Goal: Task Accomplishment & Management: Manage account settings

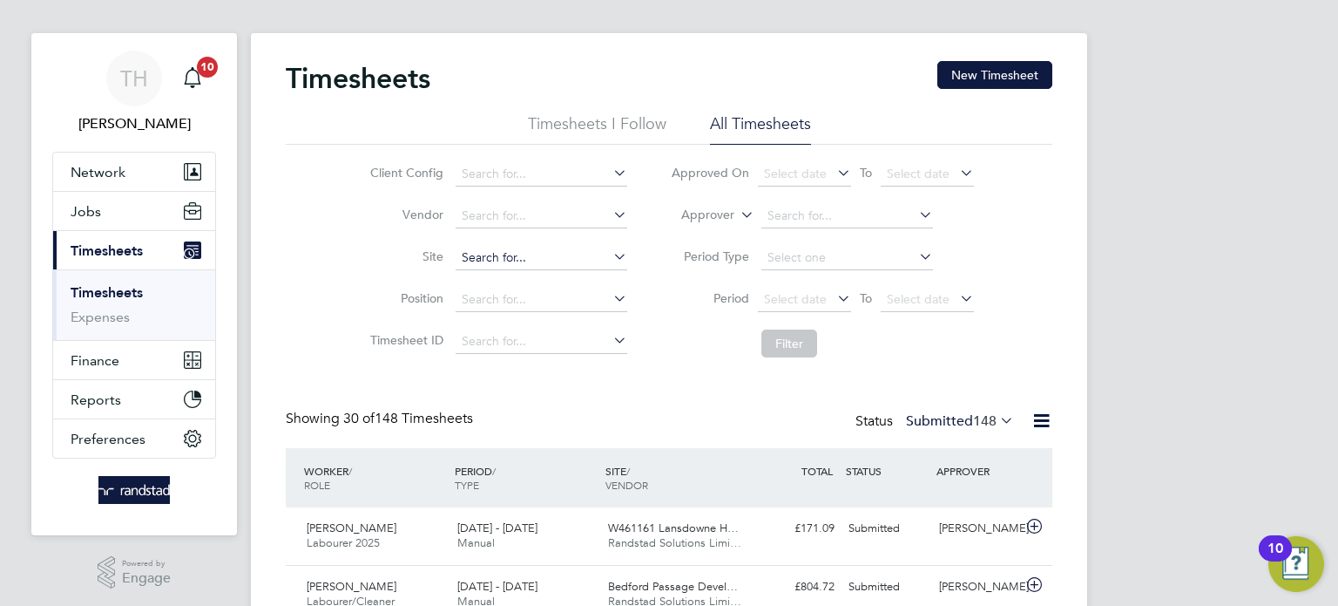
click at [501, 251] on input at bounding box center [542, 258] width 172 height 24
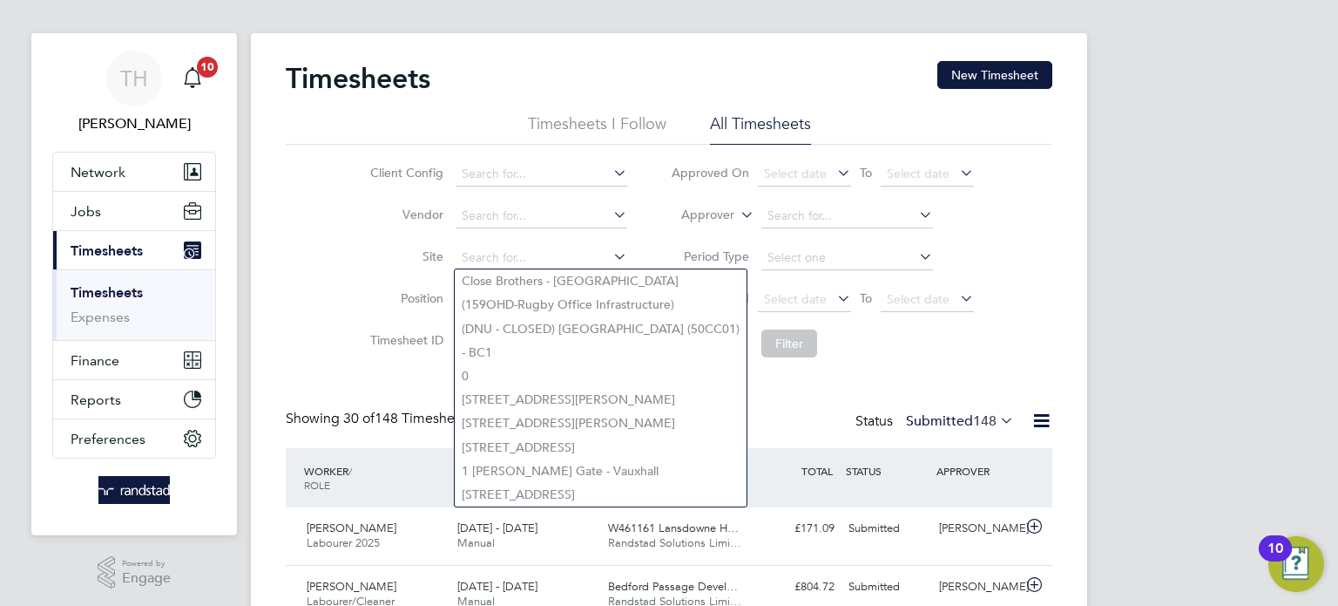
click at [418, 238] on li "Site" at bounding box center [496, 258] width 306 height 42
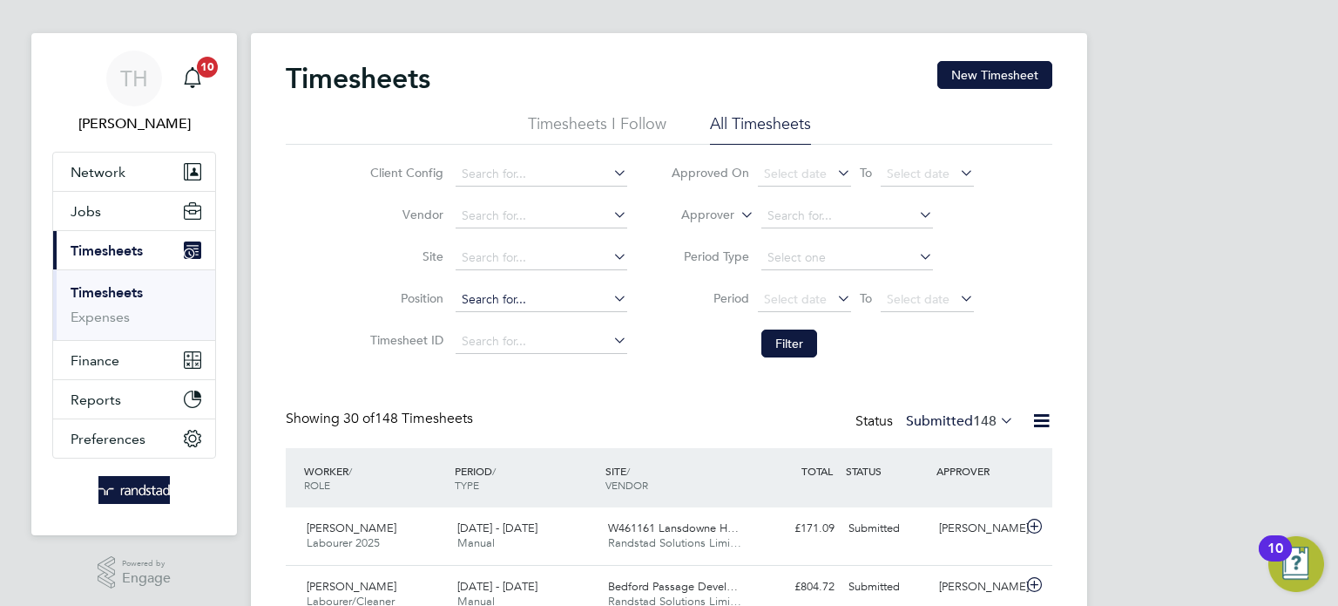
click at [489, 301] on input at bounding box center [542, 300] width 172 height 24
click at [360, 281] on li "Position" at bounding box center [496, 300] width 306 height 42
click at [487, 258] on input at bounding box center [542, 258] width 172 height 24
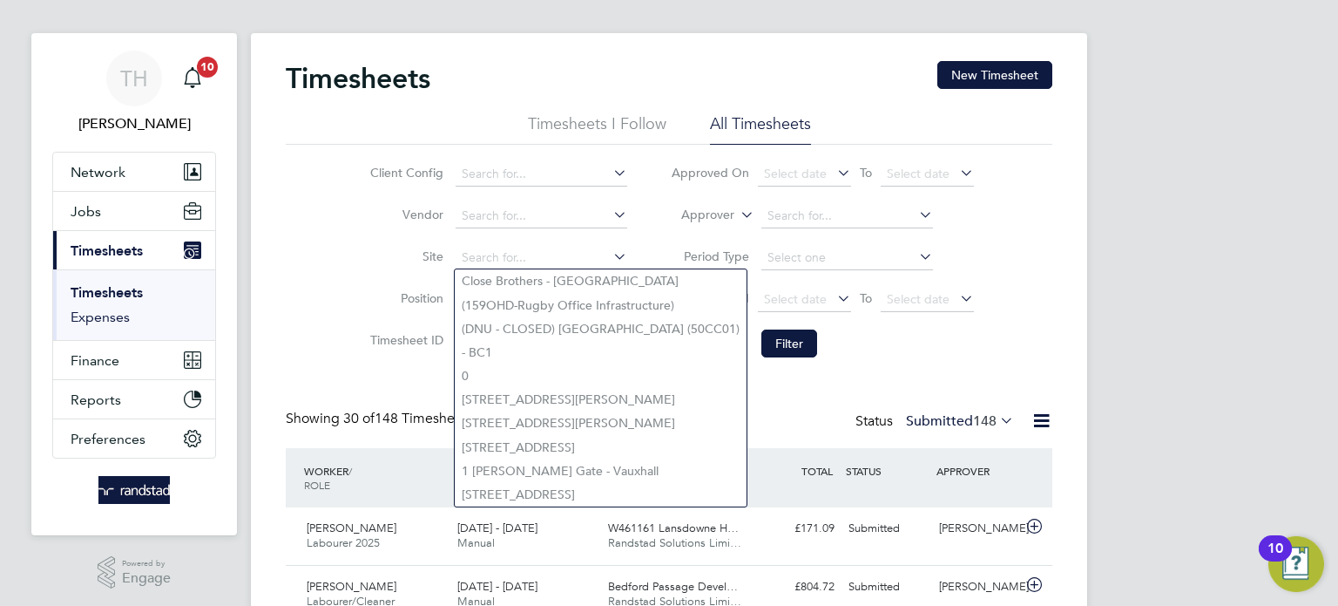
click at [127, 308] on link "Expenses" at bounding box center [100, 316] width 59 height 17
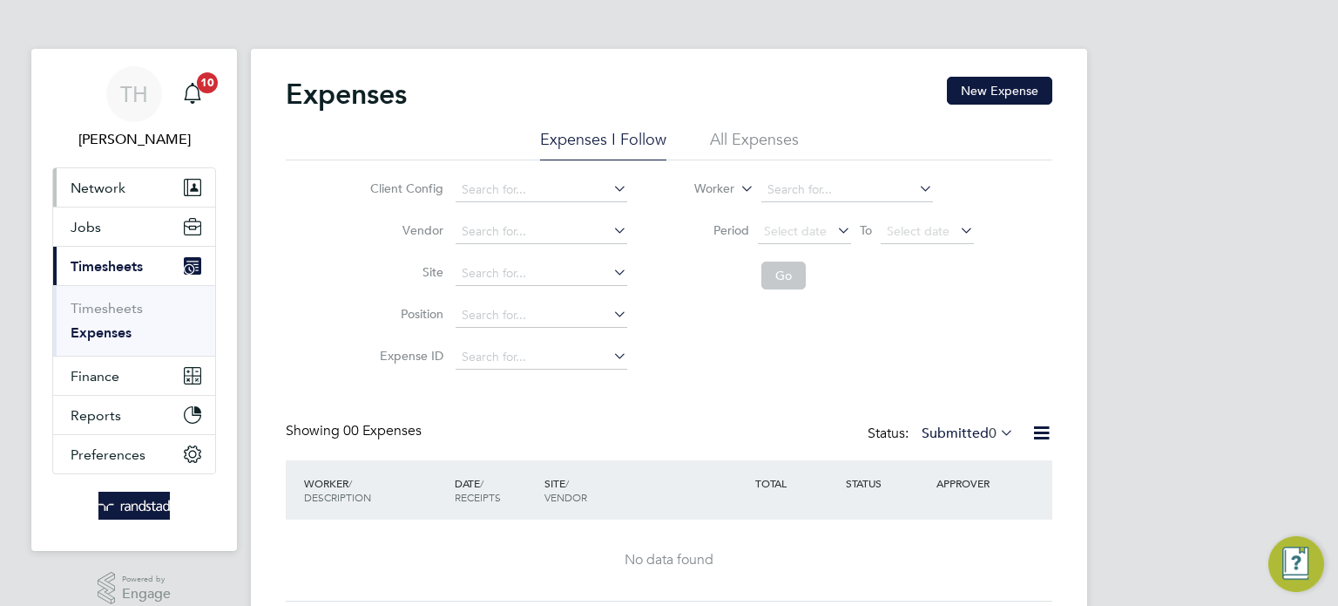
click at [145, 192] on button "Network" at bounding box center [134, 187] width 162 height 38
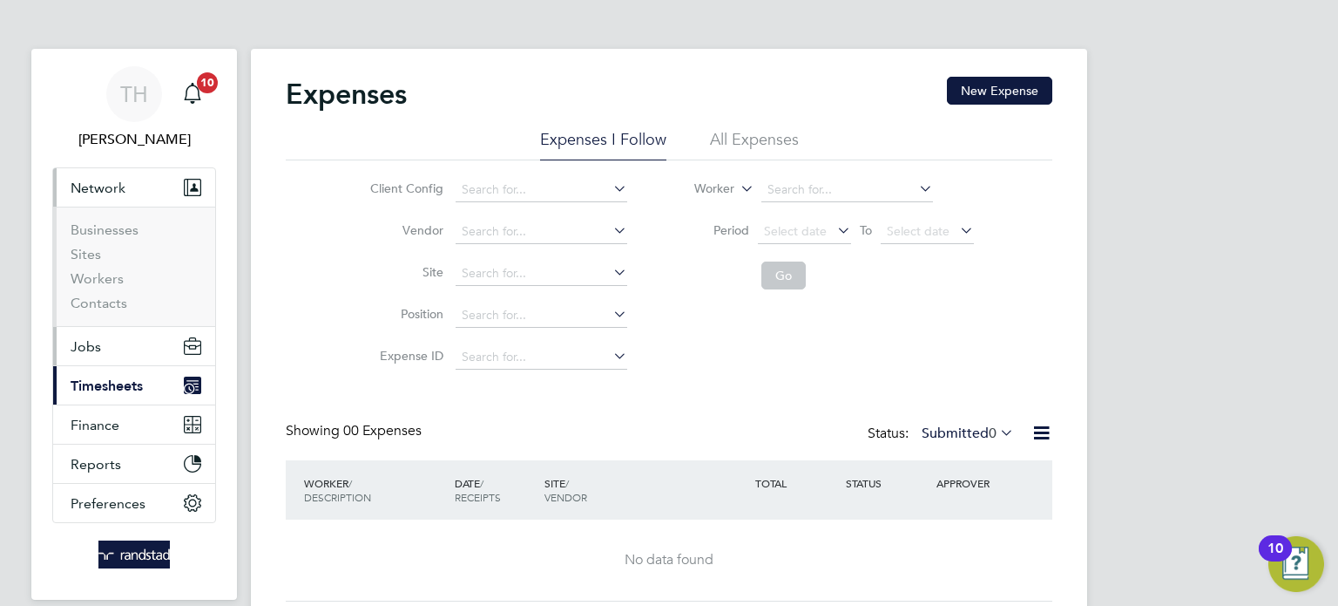
click at [136, 335] on button "Jobs" at bounding box center [134, 346] width 162 height 38
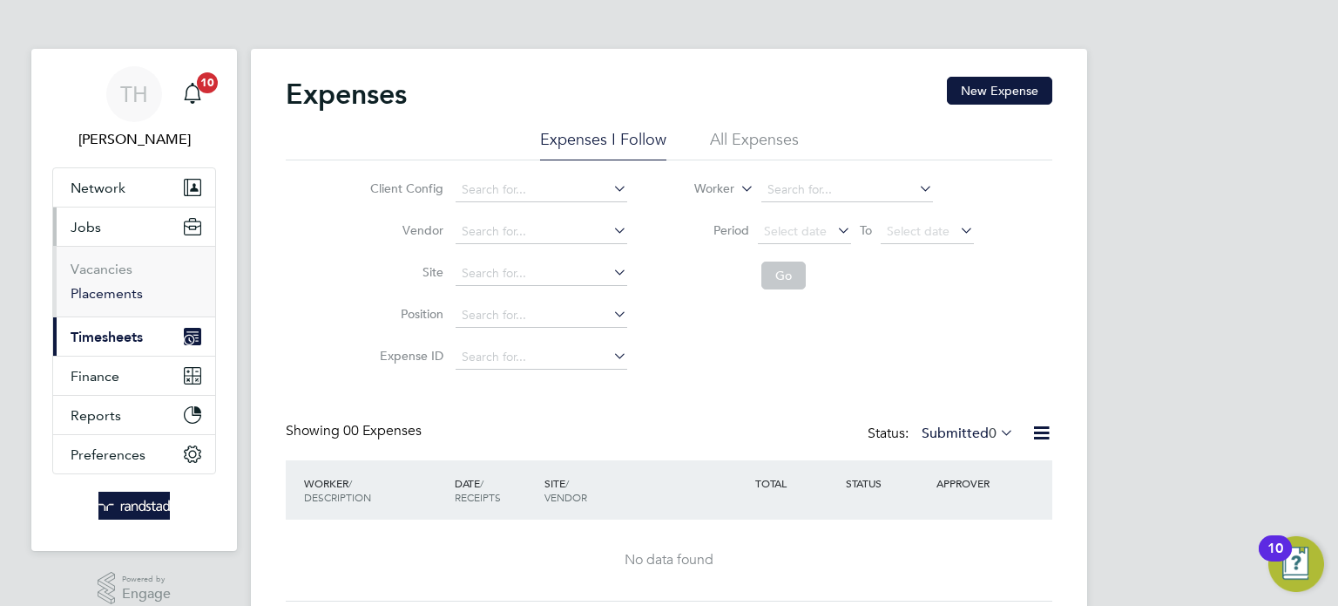
click at [122, 300] on link "Placements" at bounding box center [107, 293] width 72 height 17
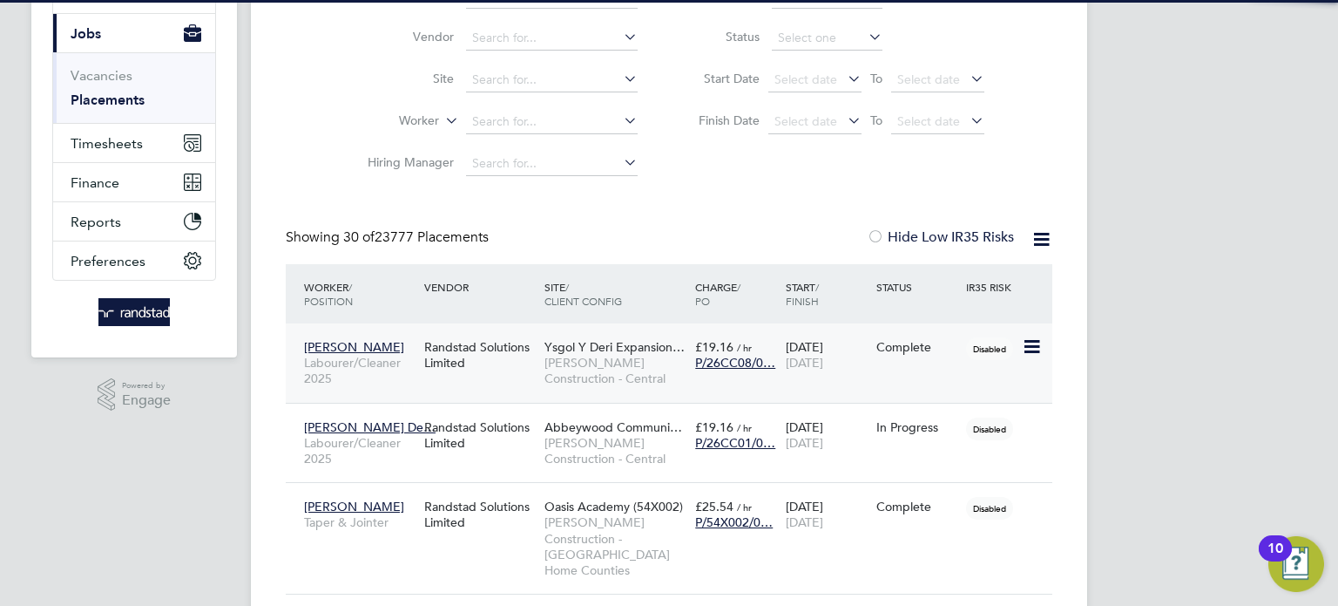
scroll to position [9, 9]
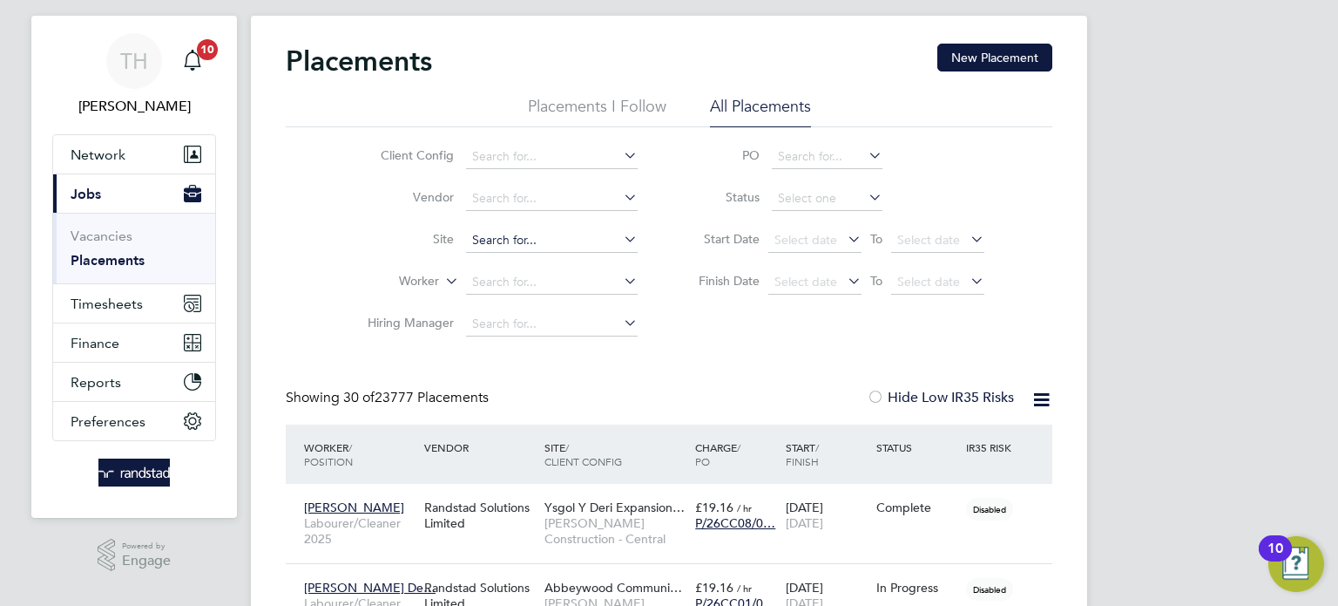
click at [516, 231] on input at bounding box center [552, 240] width 172 height 24
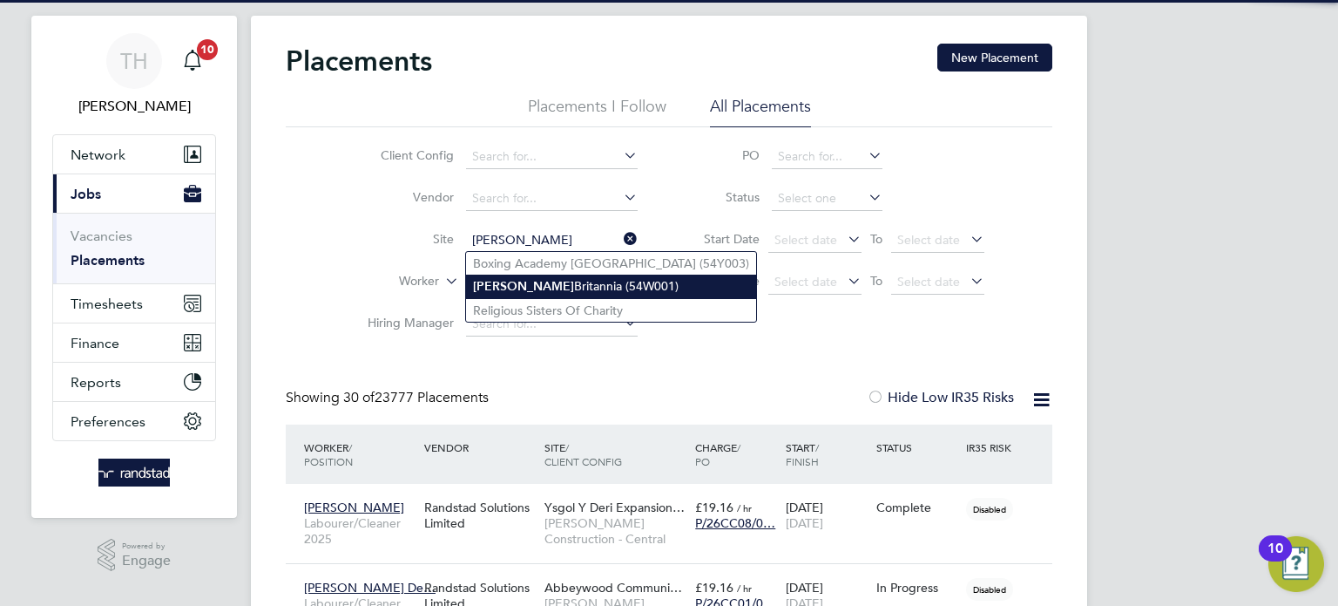
click at [531, 290] on li "[PERSON_NAME] Britannia (54W001)" at bounding box center [611, 286] width 290 height 24
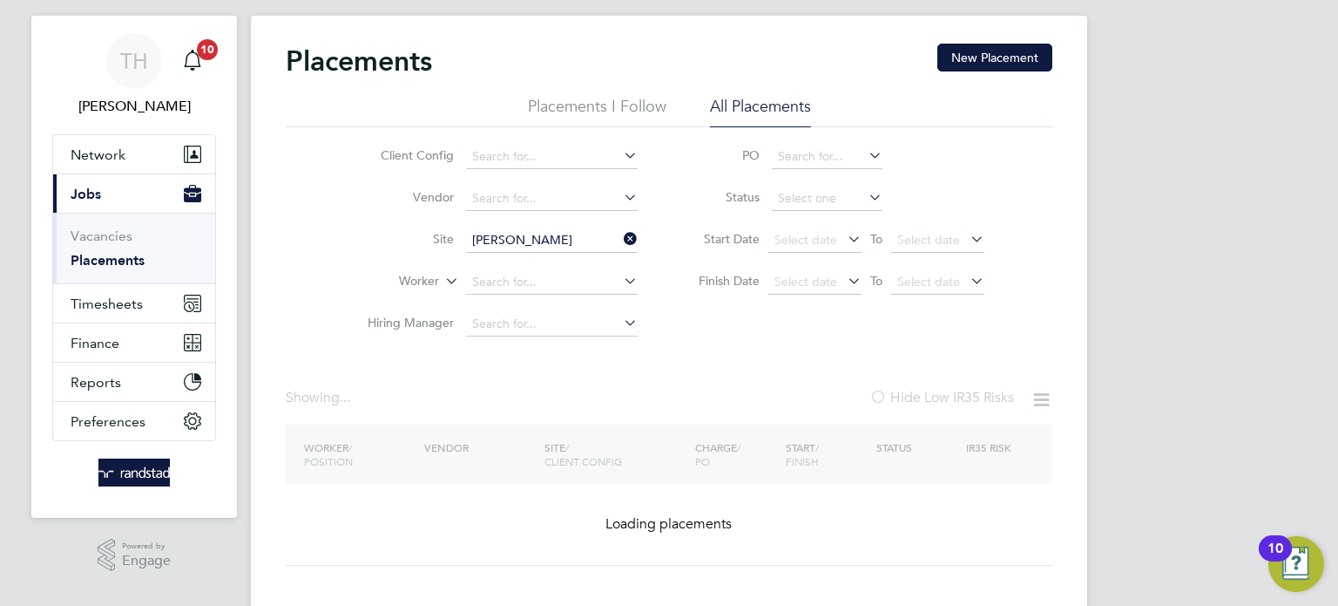
type input "[PERSON_NAME] Britannia (54W001)"
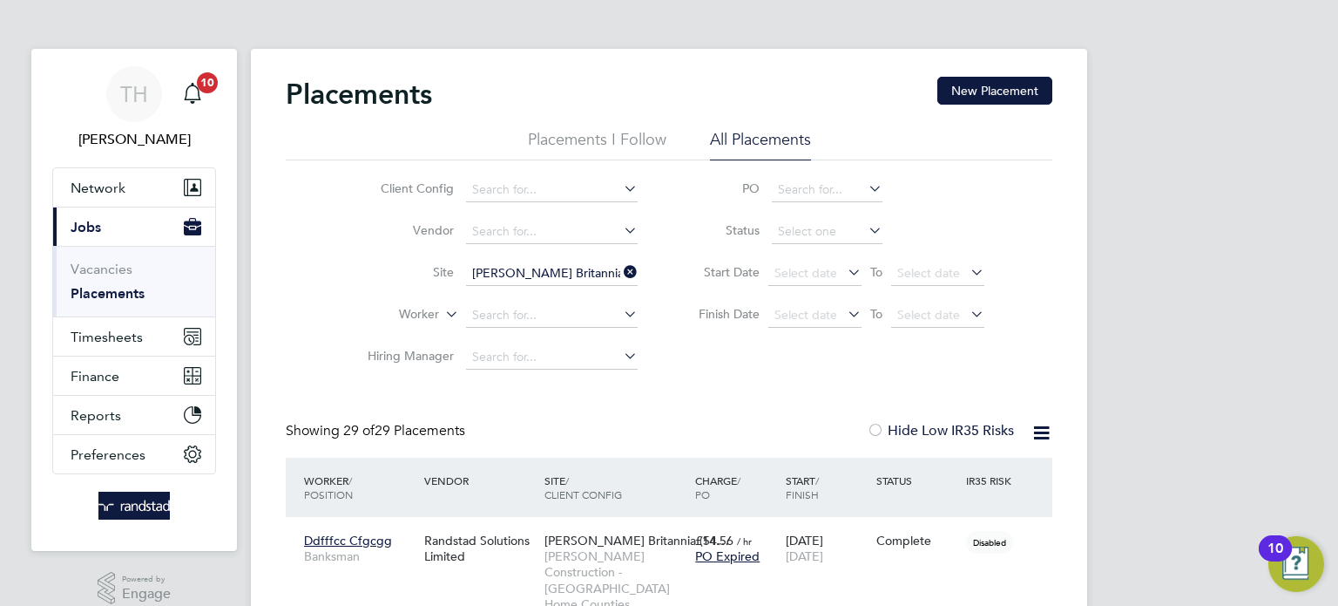
click at [620, 270] on icon at bounding box center [620, 272] width 0 height 24
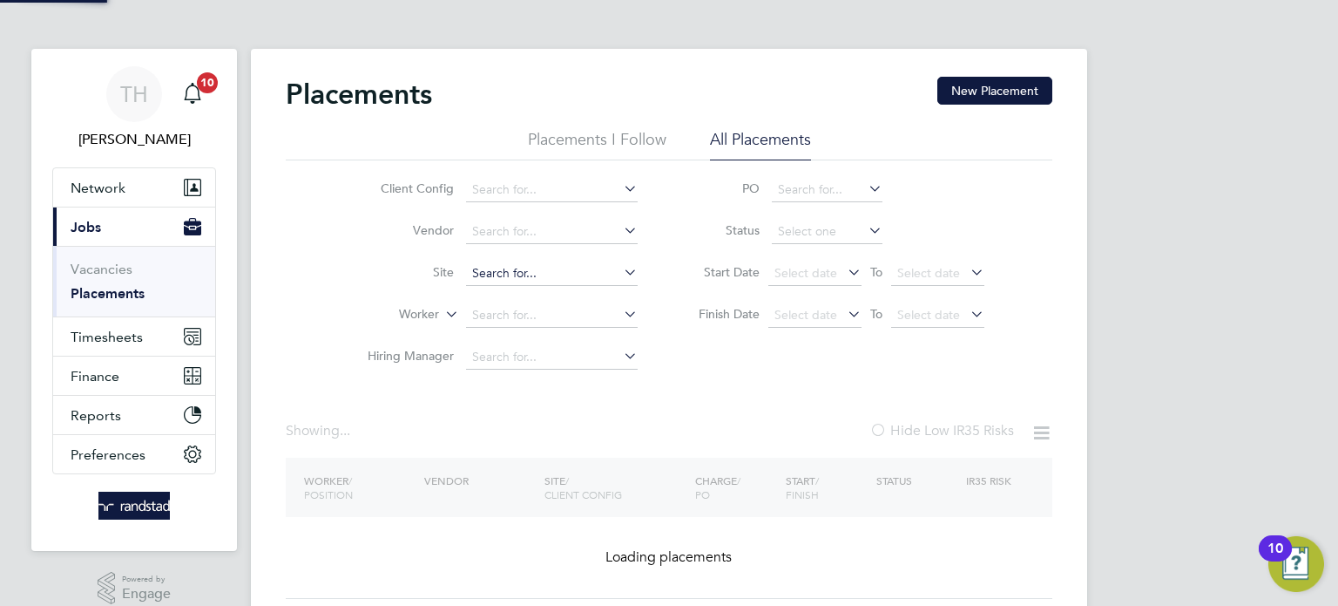
click at [586, 282] on input at bounding box center [552, 273] width 172 height 24
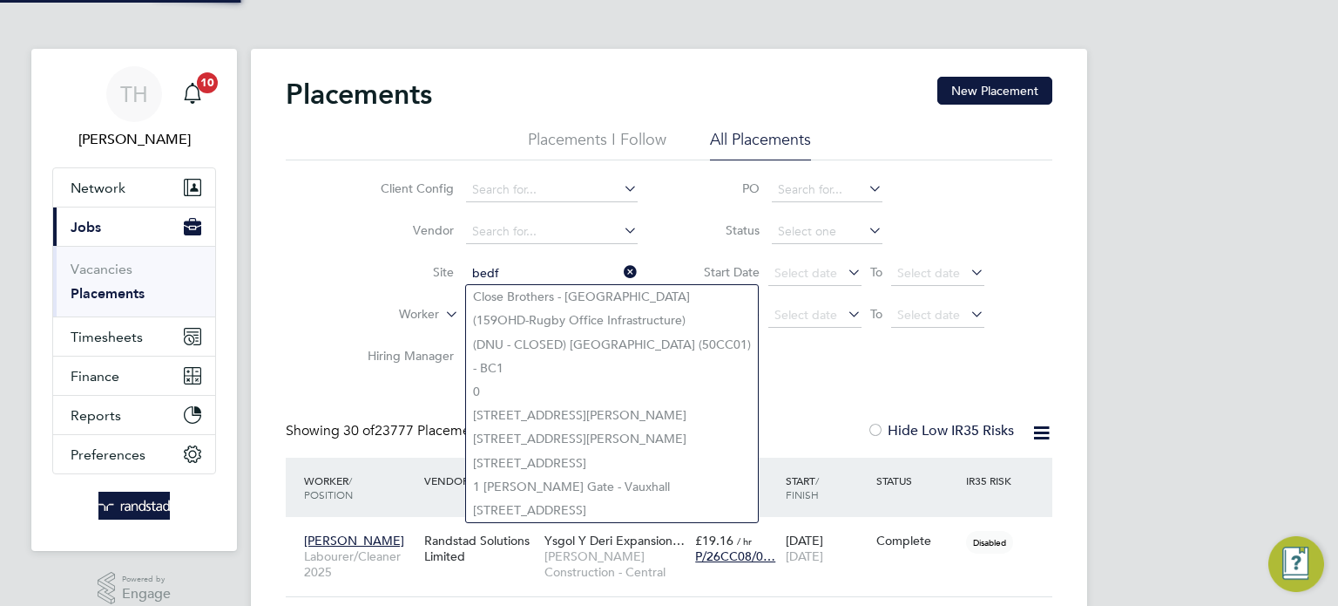
scroll to position [65, 152]
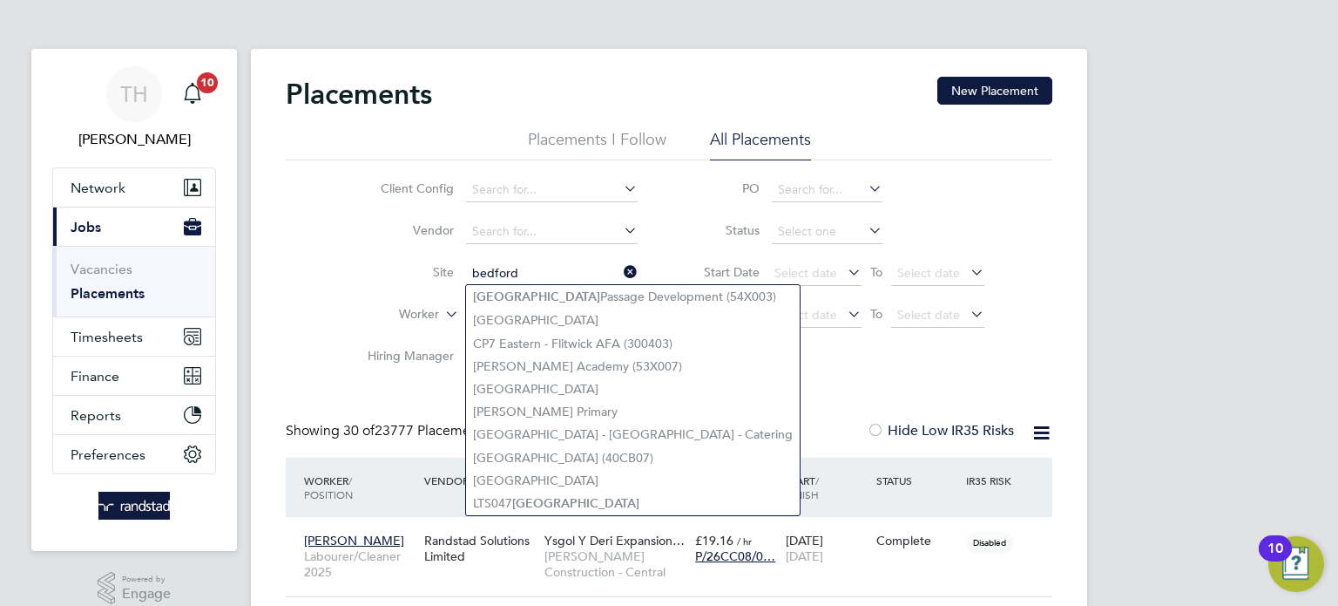
click at [583, 288] on li "Bedford Passage Development (54X003)" at bounding box center [633, 297] width 334 height 24
type input "Bedford Passage Development (54X003)"
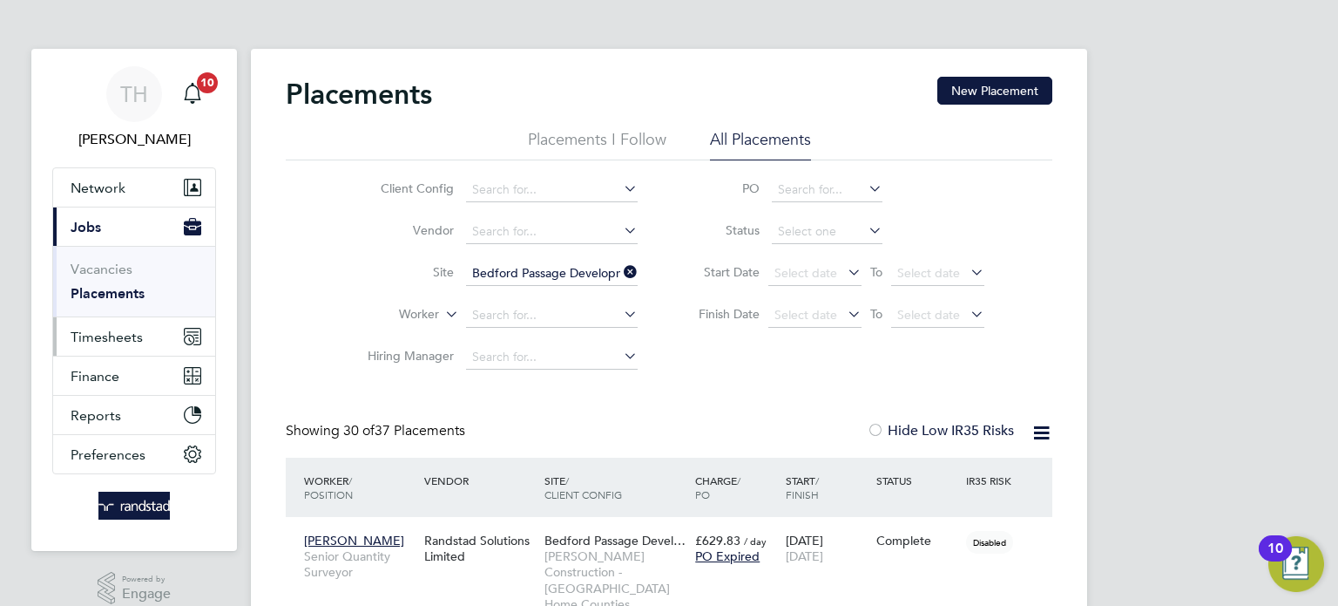
click at [115, 334] on span "Timesheets" at bounding box center [107, 336] width 72 height 17
click at [116, 309] on link "Timesheets" at bounding box center [107, 308] width 72 height 17
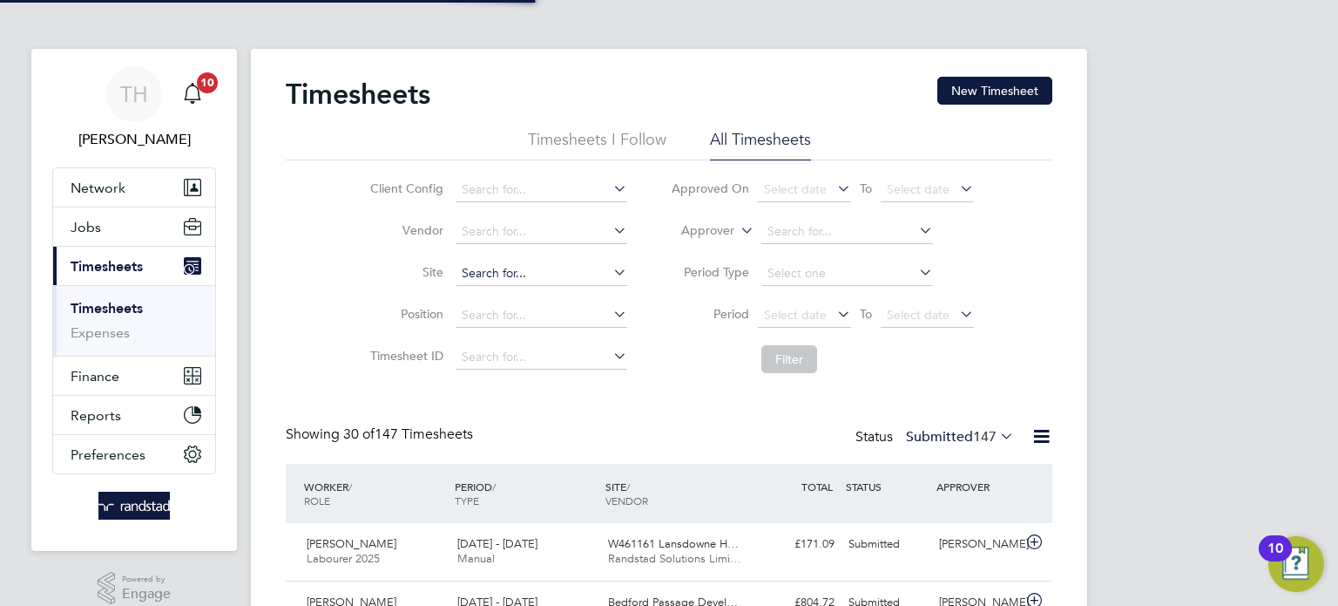
click at [511, 266] on input at bounding box center [542, 273] width 172 height 24
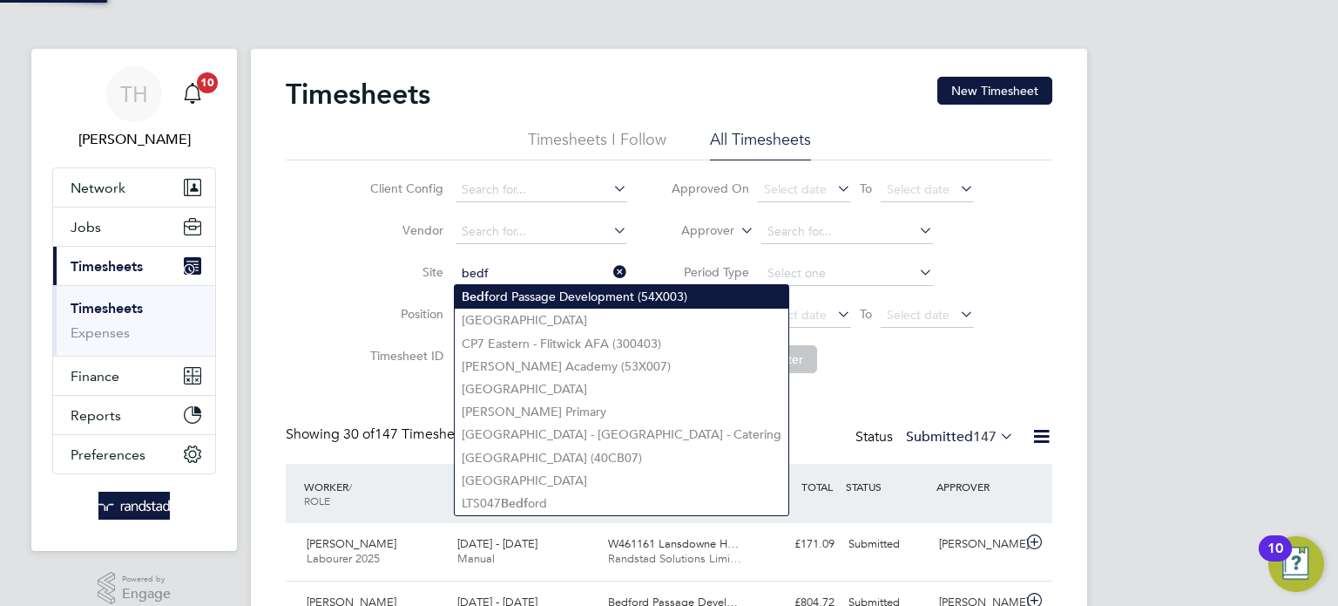
click at [528, 289] on li "Bedf ord Passage Development (54X003)" at bounding box center [622, 297] width 334 height 24
type input "Bedford Passage Development (54X003)"
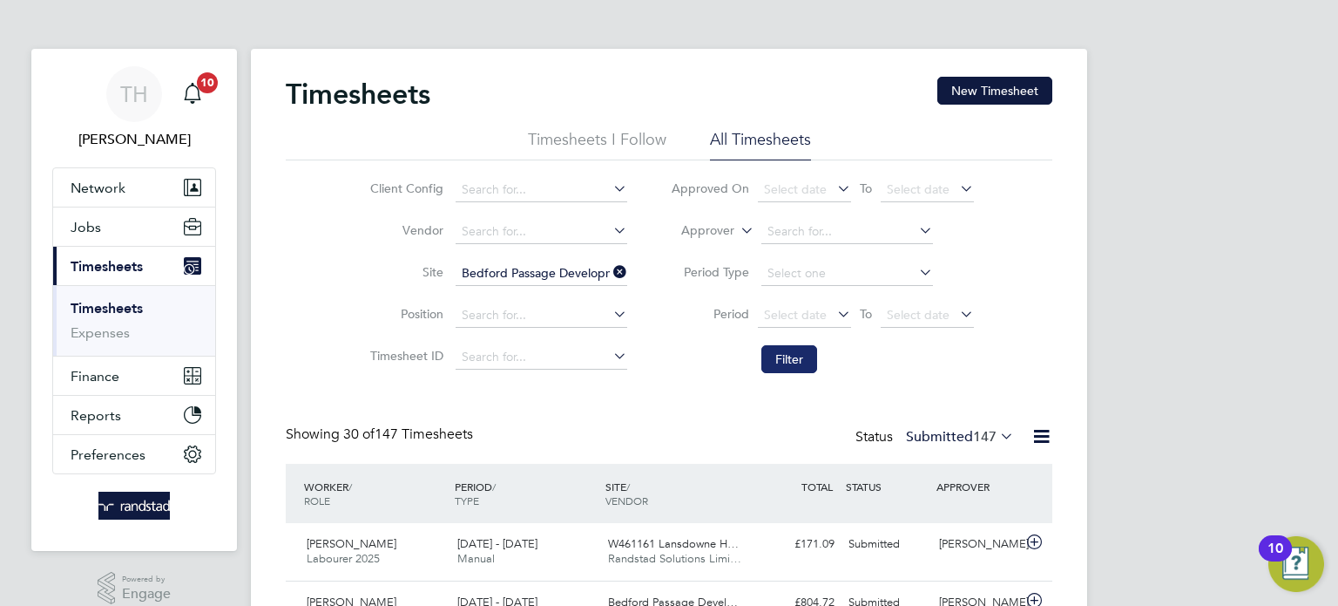
drag, startPoint x: 783, startPoint y: 385, endPoint x: 785, endPoint y: 369, distance: 16.6
click at [785, 369] on button "Filter" at bounding box center [789, 359] width 56 height 28
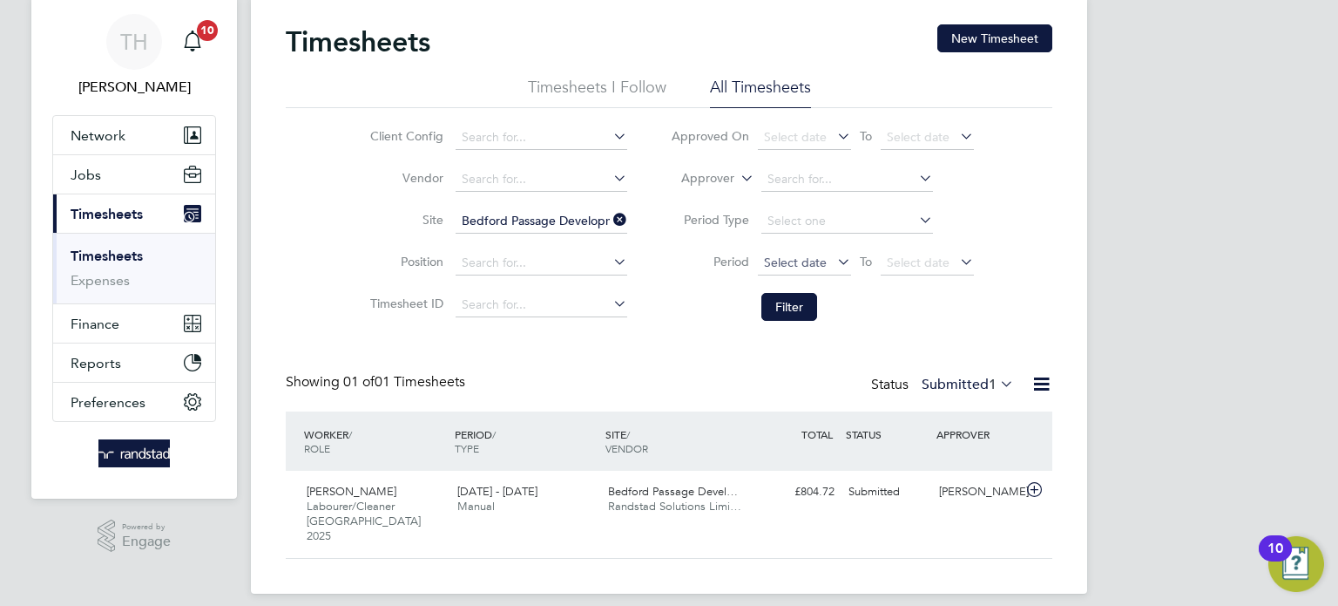
click at [810, 266] on span "Select date" at bounding box center [795, 262] width 63 height 16
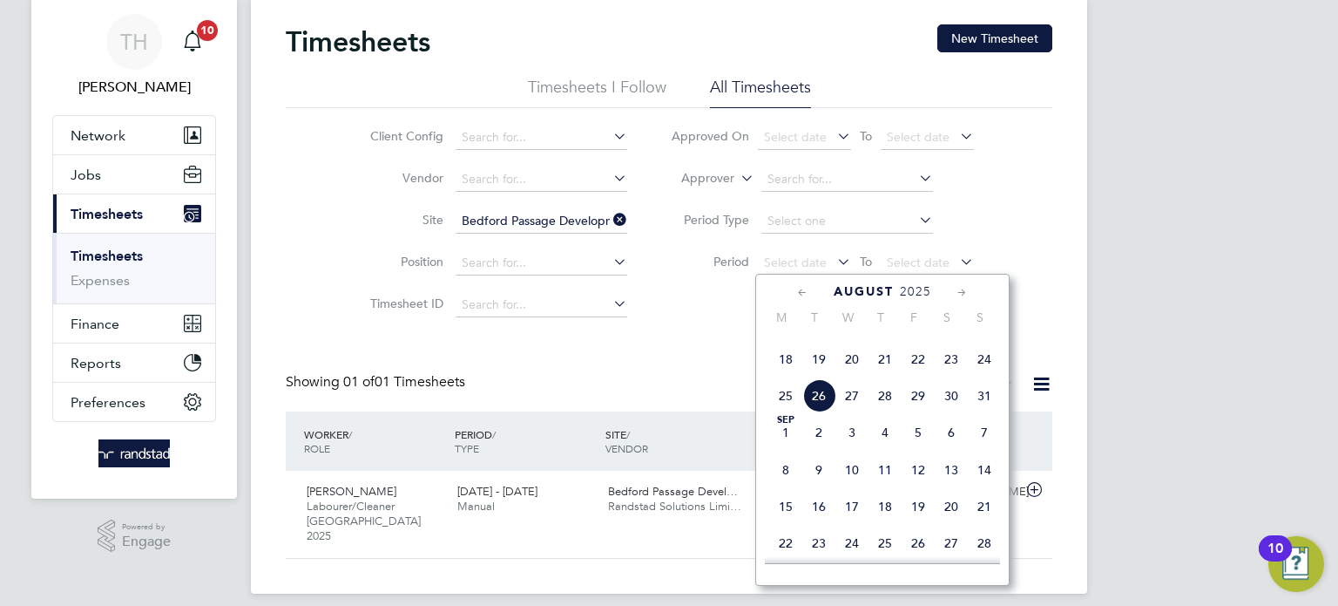
click at [626, 343] on div "Timesheets New Timesheet Timesheets I Follow All Timesheets Client Config Vendo…" at bounding box center [669, 291] width 767 height 534
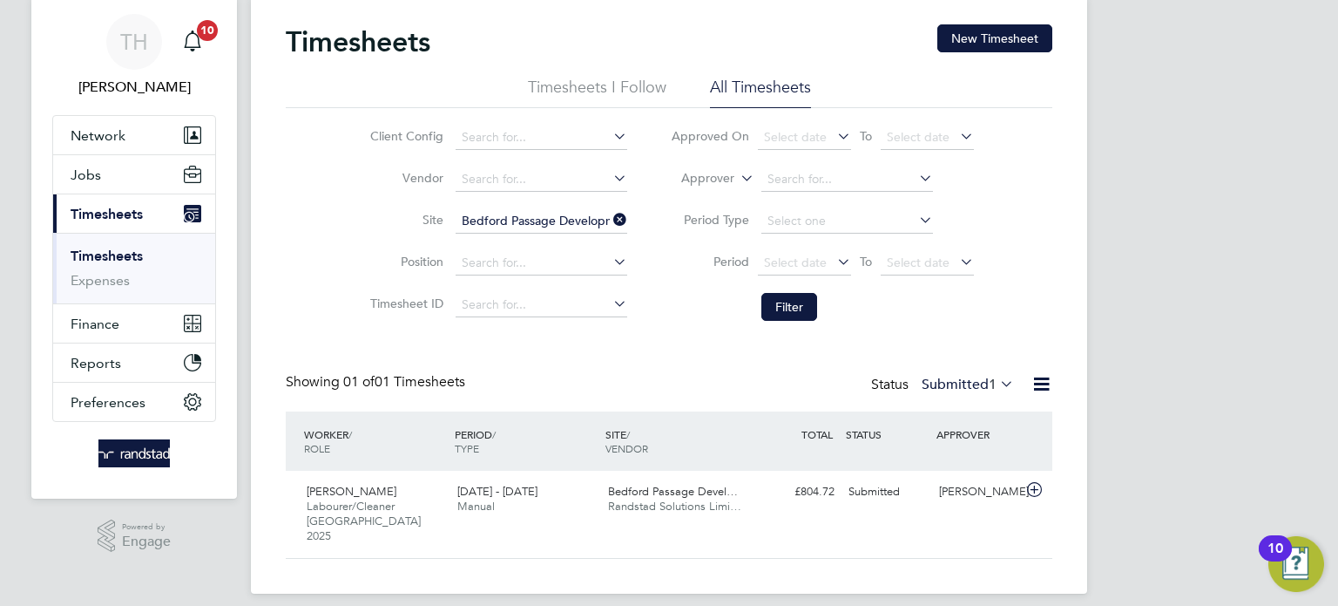
click at [610, 217] on icon at bounding box center [610, 219] width 0 height 24
click at [558, 220] on input at bounding box center [542, 221] width 172 height 24
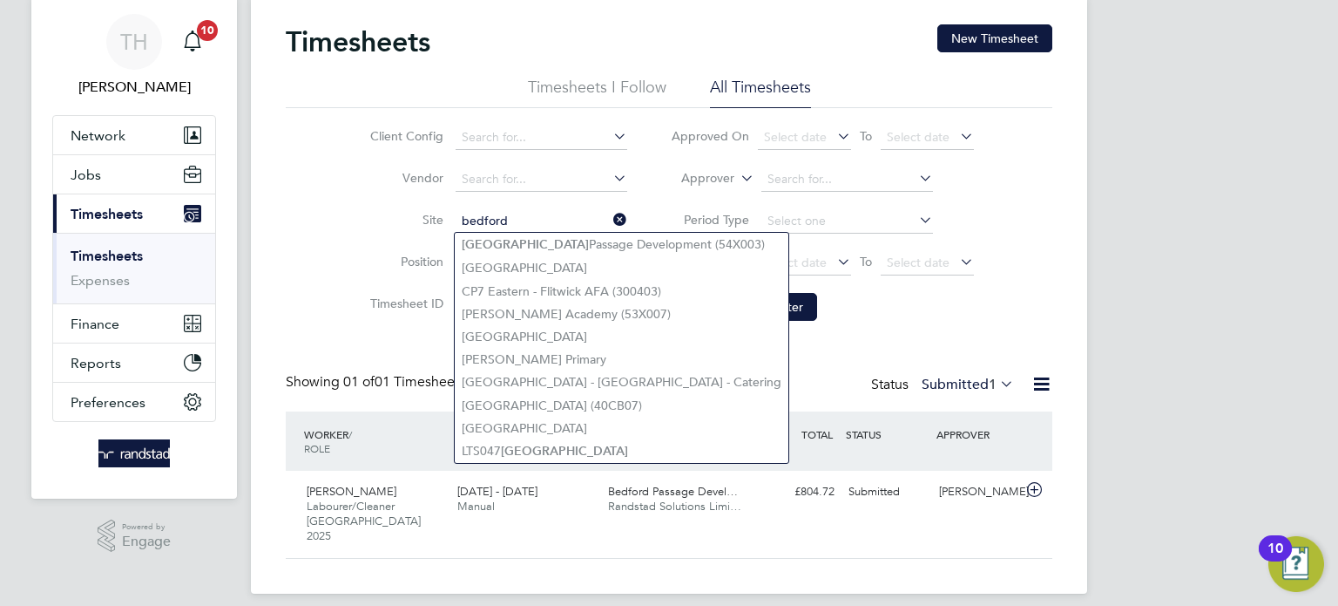
type input "bedford"
click at [707, 350] on div "Timesheets New Timesheet Timesheets I Follow All Timesheets Client Config Vendo…" at bounding box center [669, 291] width 767 height 534
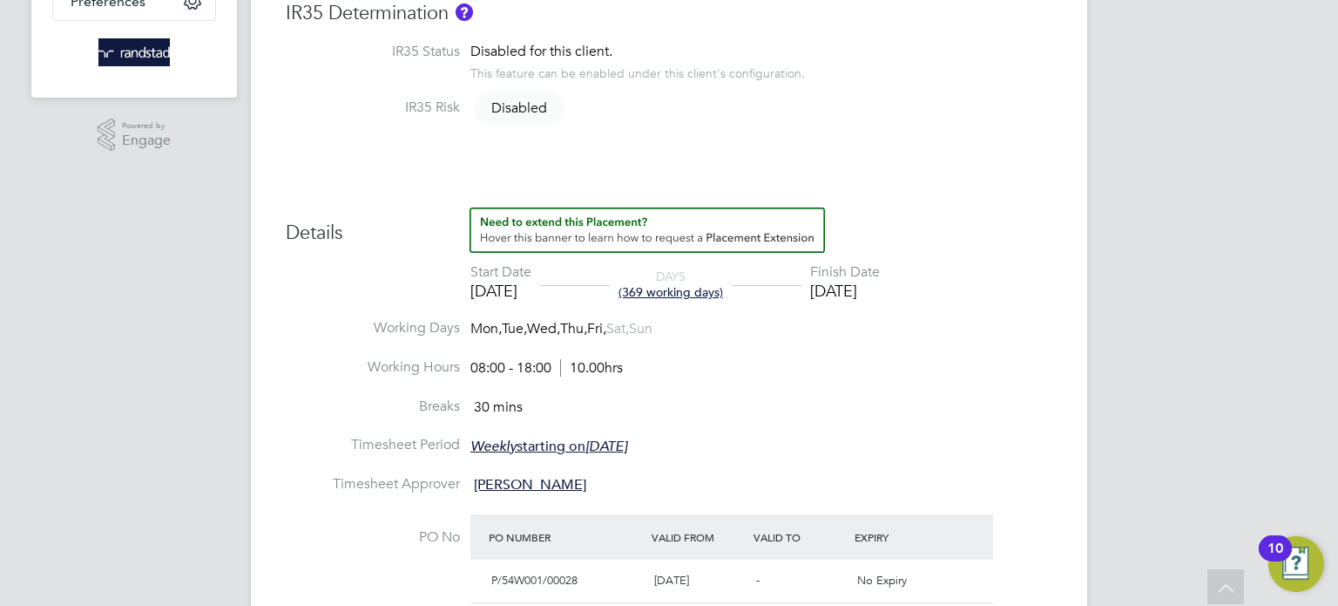
click at [934, 168] on div "Placement IR35 Determination IR35 Status Disabled for this client. This feature…" at bounding box center [669, 437] width 767 height 958
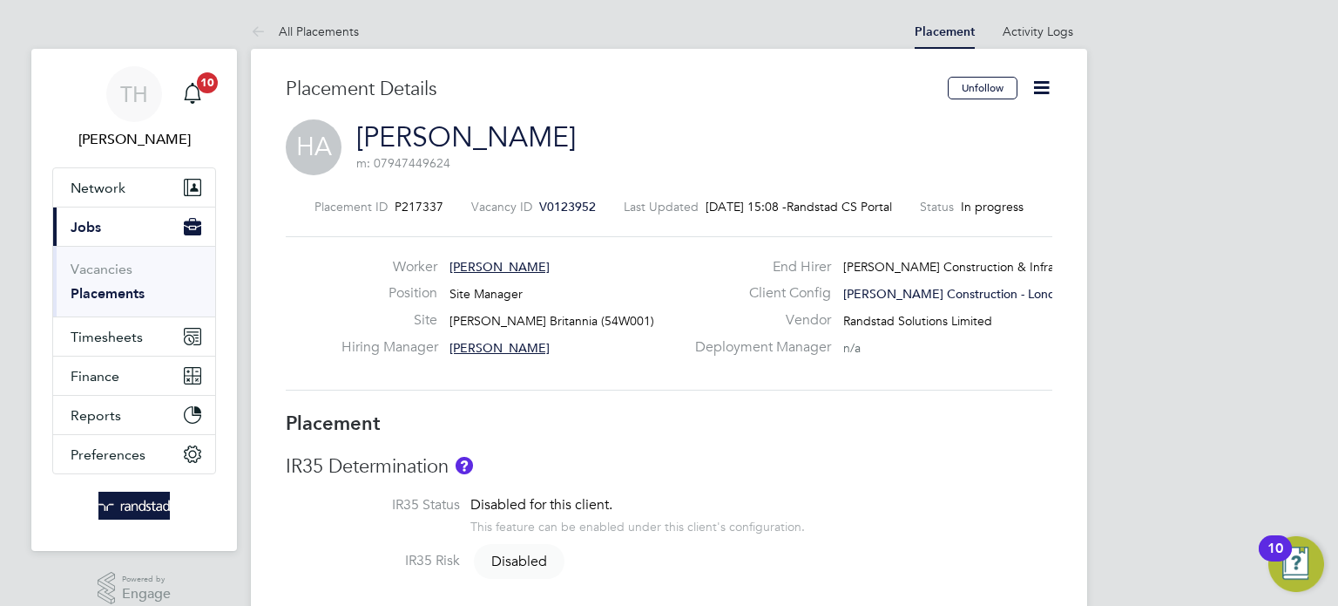
scroll to position [9, 0]
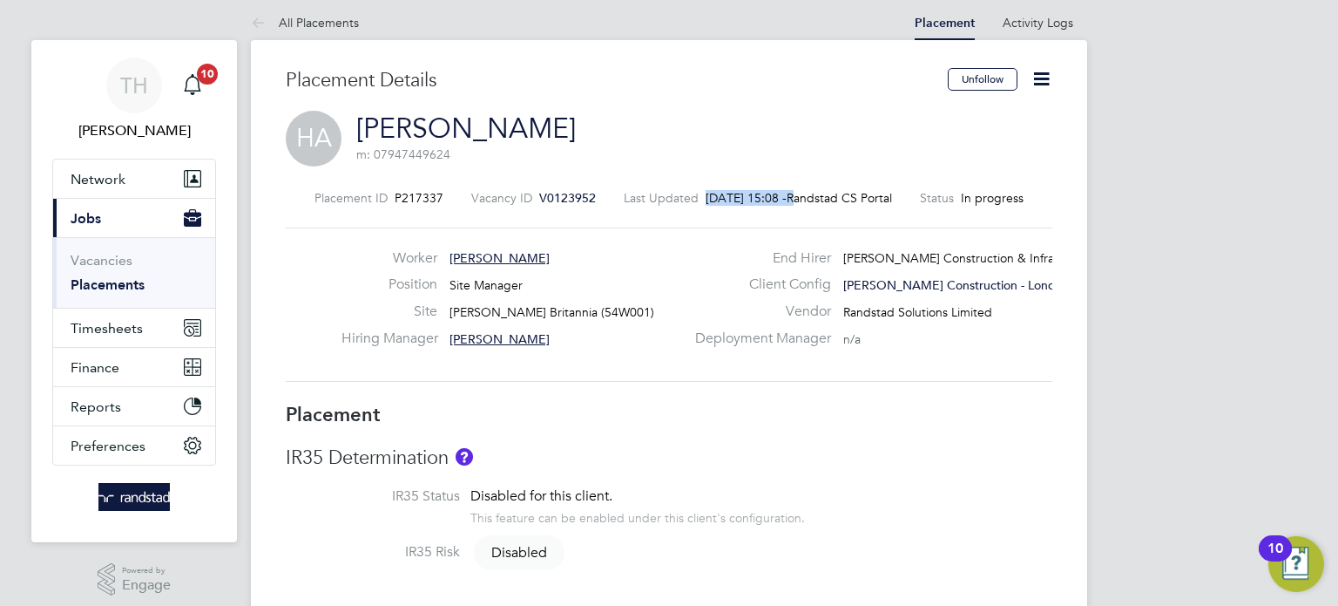
drag, startPoint x: 686, startPoint y: 196, endPoint x: 813, endPoint y: 198, distance: 127.2
click at [813, 198] on div "Last Updated 26 Aug 2025, 15:08 - Randstad CS Portal" at bounding box center [758, 198] width 268 height 16
click at [813, 198] on span "Randstad CS Portal" at bounding box center [839, 198] width 105 height 16
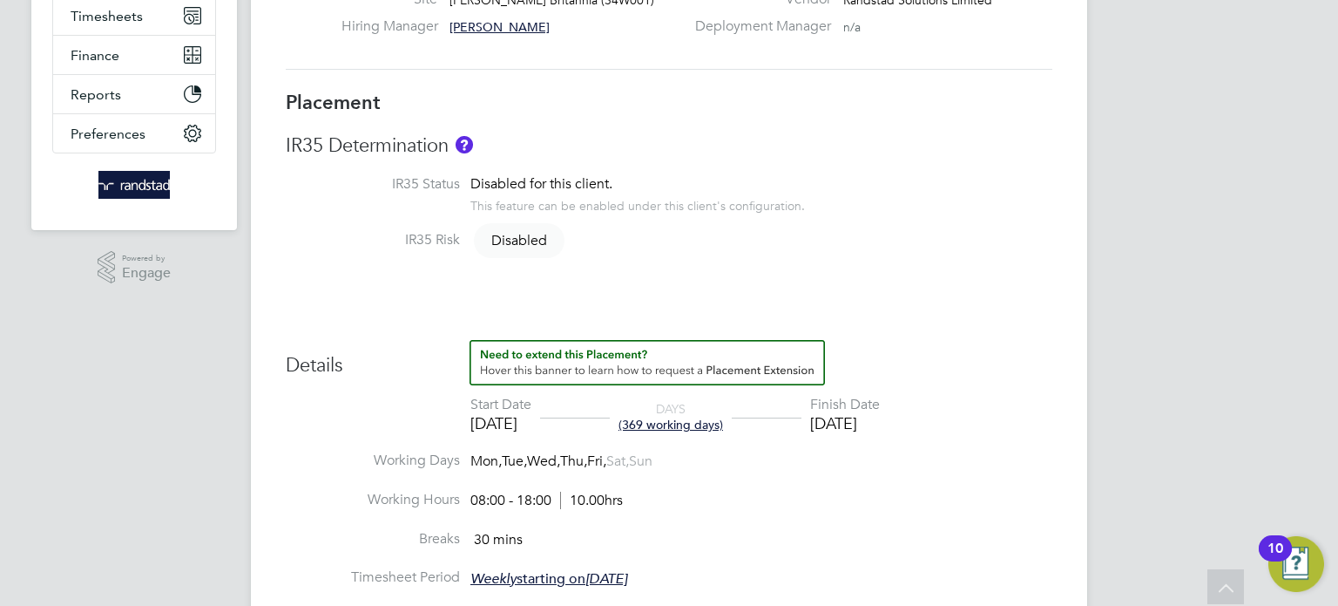
scroll to position [396, 0]
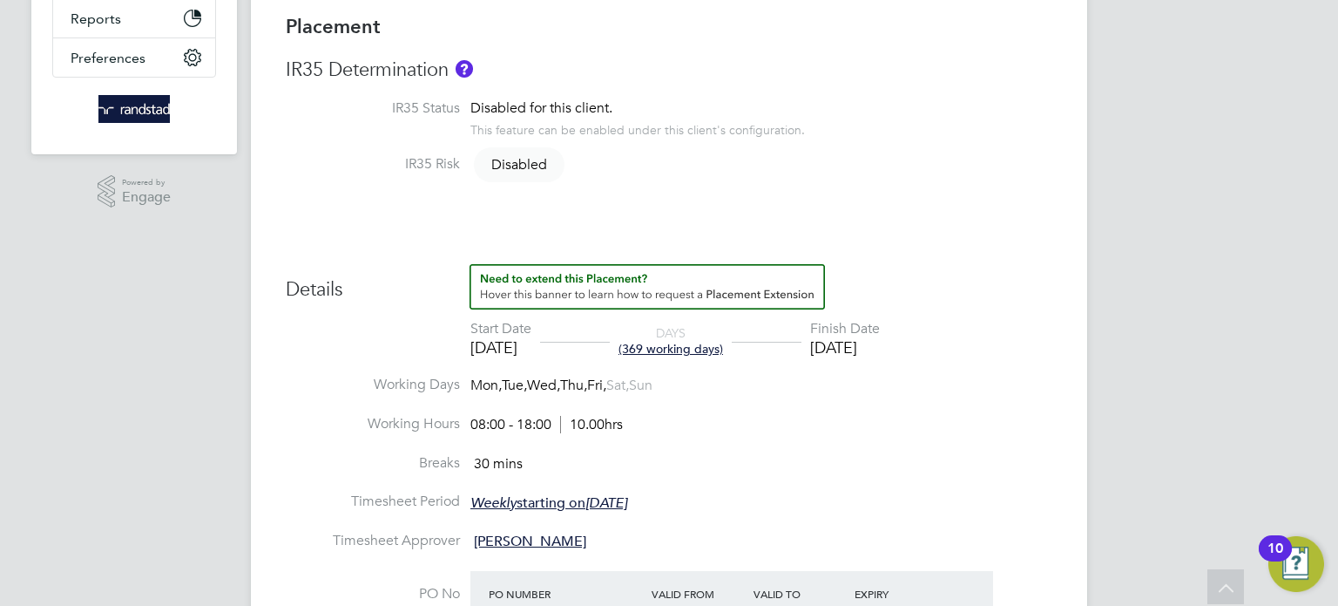
drag, startPoint x: 932, startPoint y: 349, endPoint x: 840, endPoint y: 336, distance: 93.3
click at [840, 336] on li "Start Date 30 Apr 2024 DAYS (369 working days) Finish Date 26 Sep 2025" at bounding box center [669, 348] width 767 height 57
click at [863, 353] on div "[DATE]" at bounding box center [845, 347] width 70 height 20
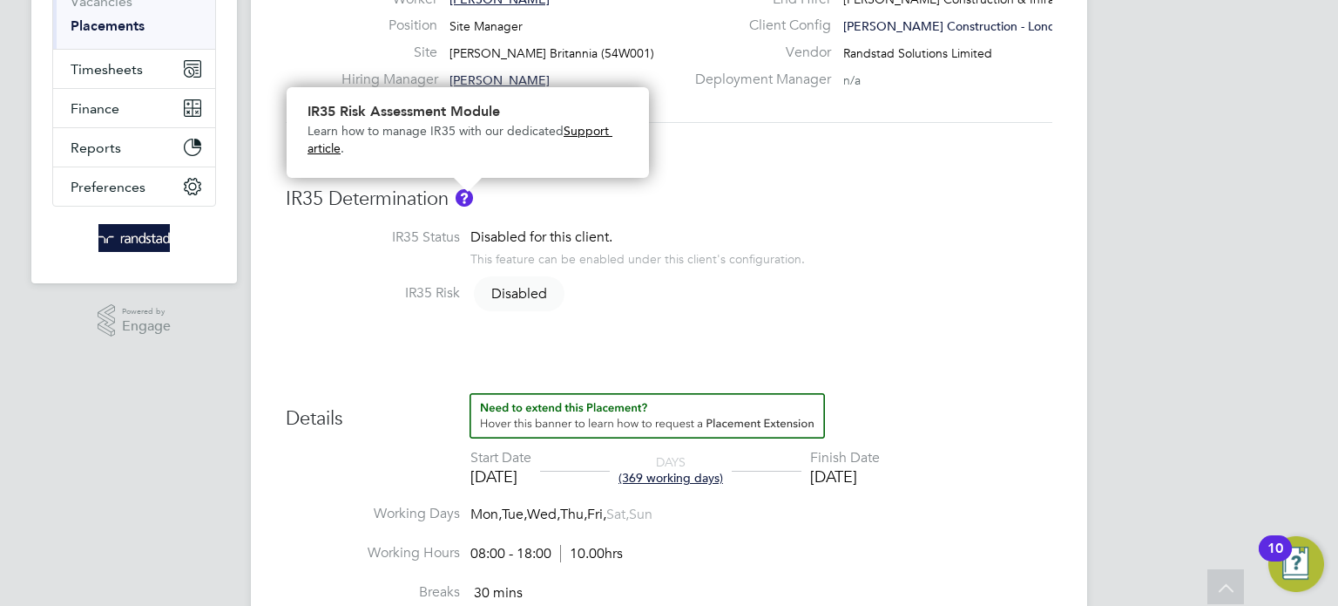
scroll to position [0, 0]
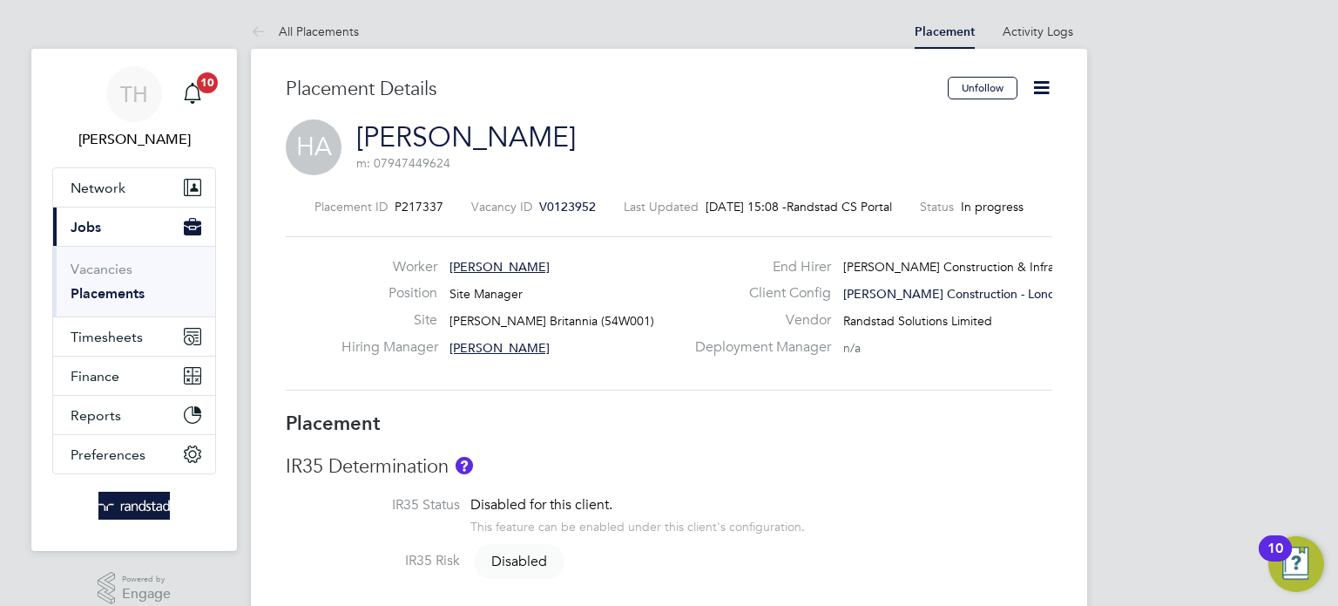
click at [363, 29] on ul "All Placements" at bounding box center [322, 31] width 143 height 35
click at [338, 26] on link "All Placements" at bounding box center [305, 32] width 108 height 16
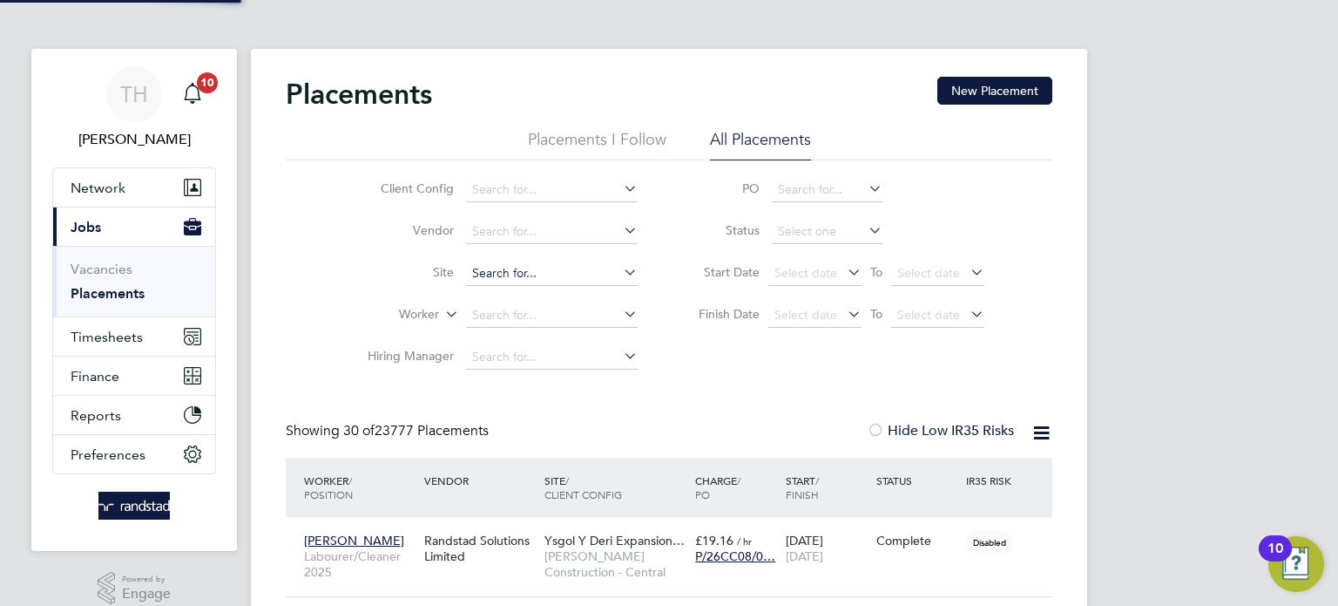
click at [529, 274] on input at bounding box center [552, 273] width 172 height 24
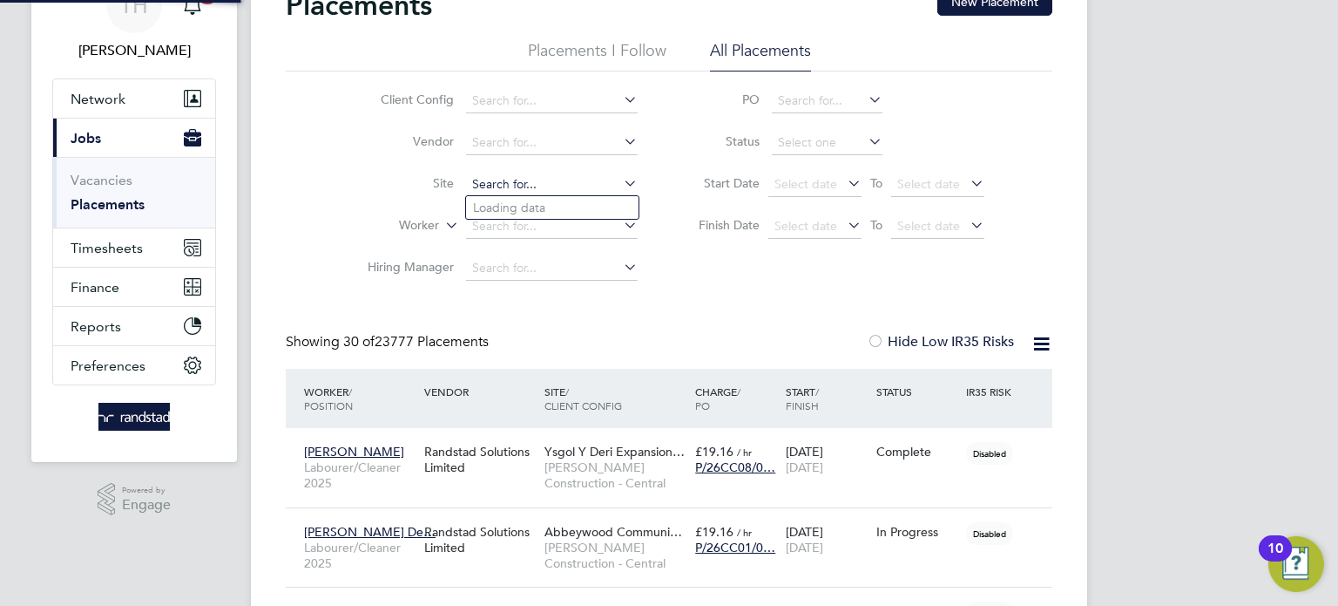
scroll to position [9, 9]
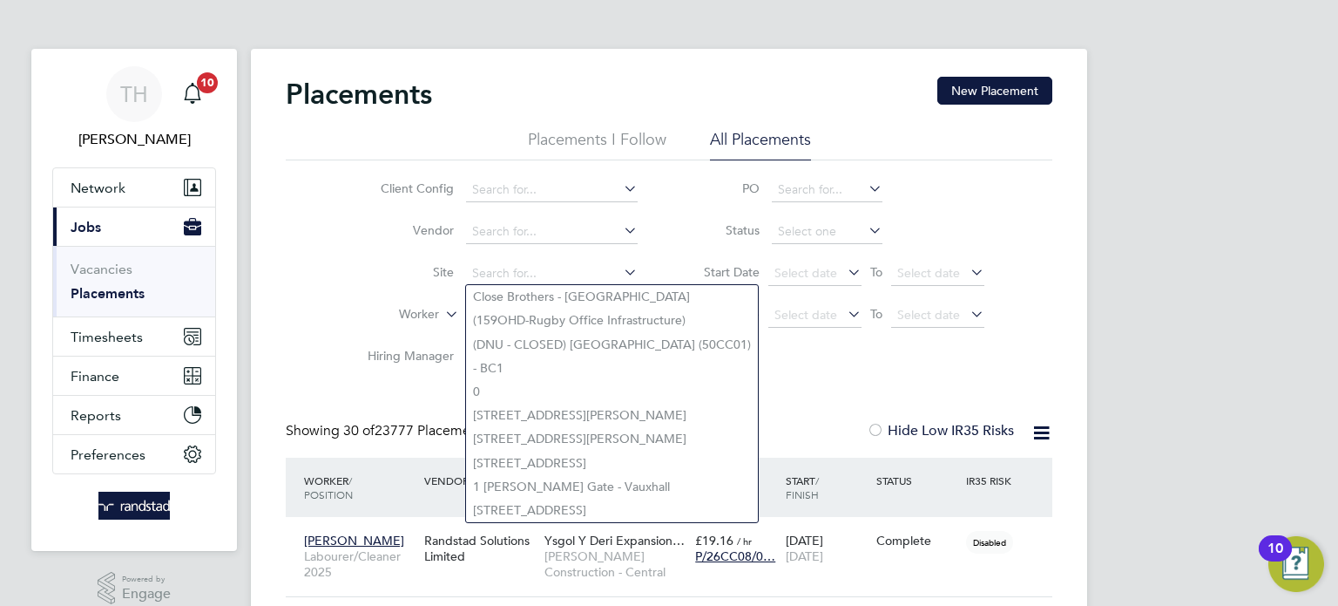
click at [399, 303] on li "Worker" at bounding box center [496, 315] width 328 height 42
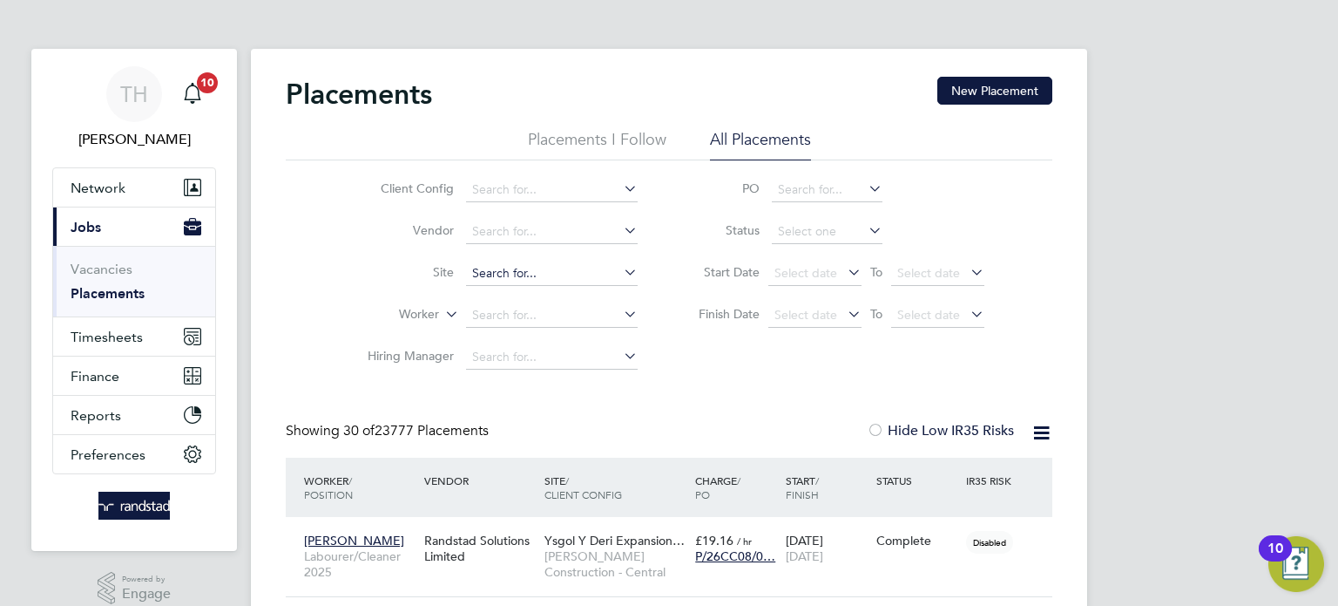
click at [577, 280] on input at bounding box center [552, 273] width 172 height 24
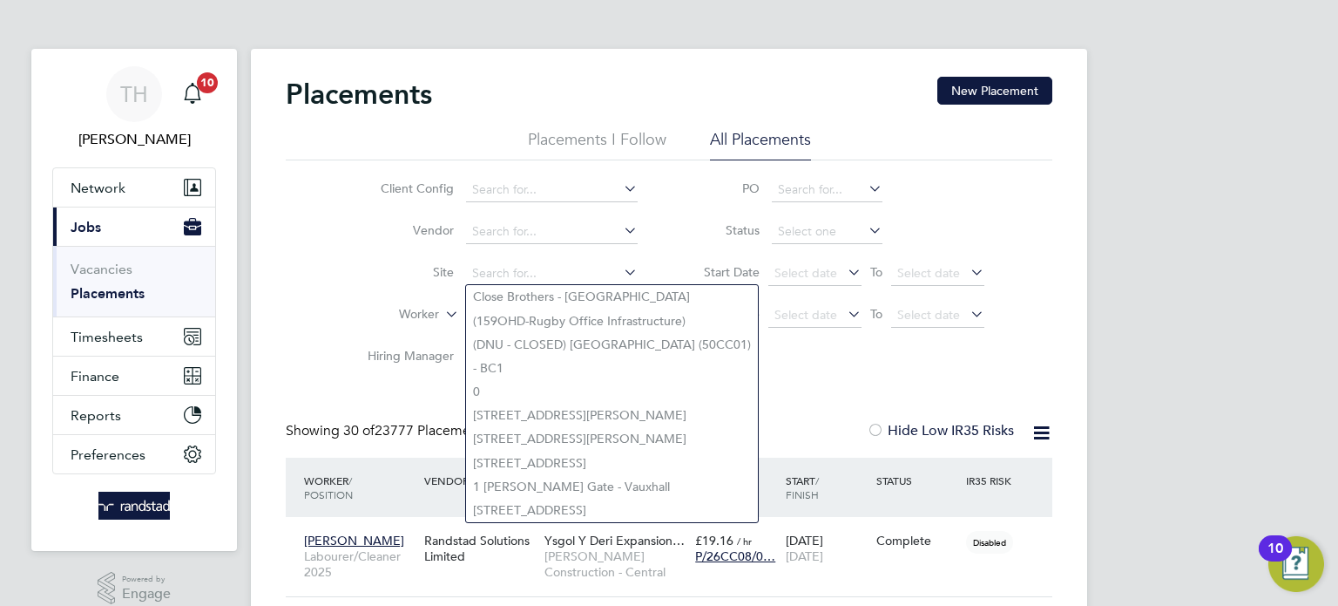
click at [332, 308] on li "Worker" at bounding box center [496, 315] width 328 height 42
